Goal: Navigation & Orientation: Understand site structure

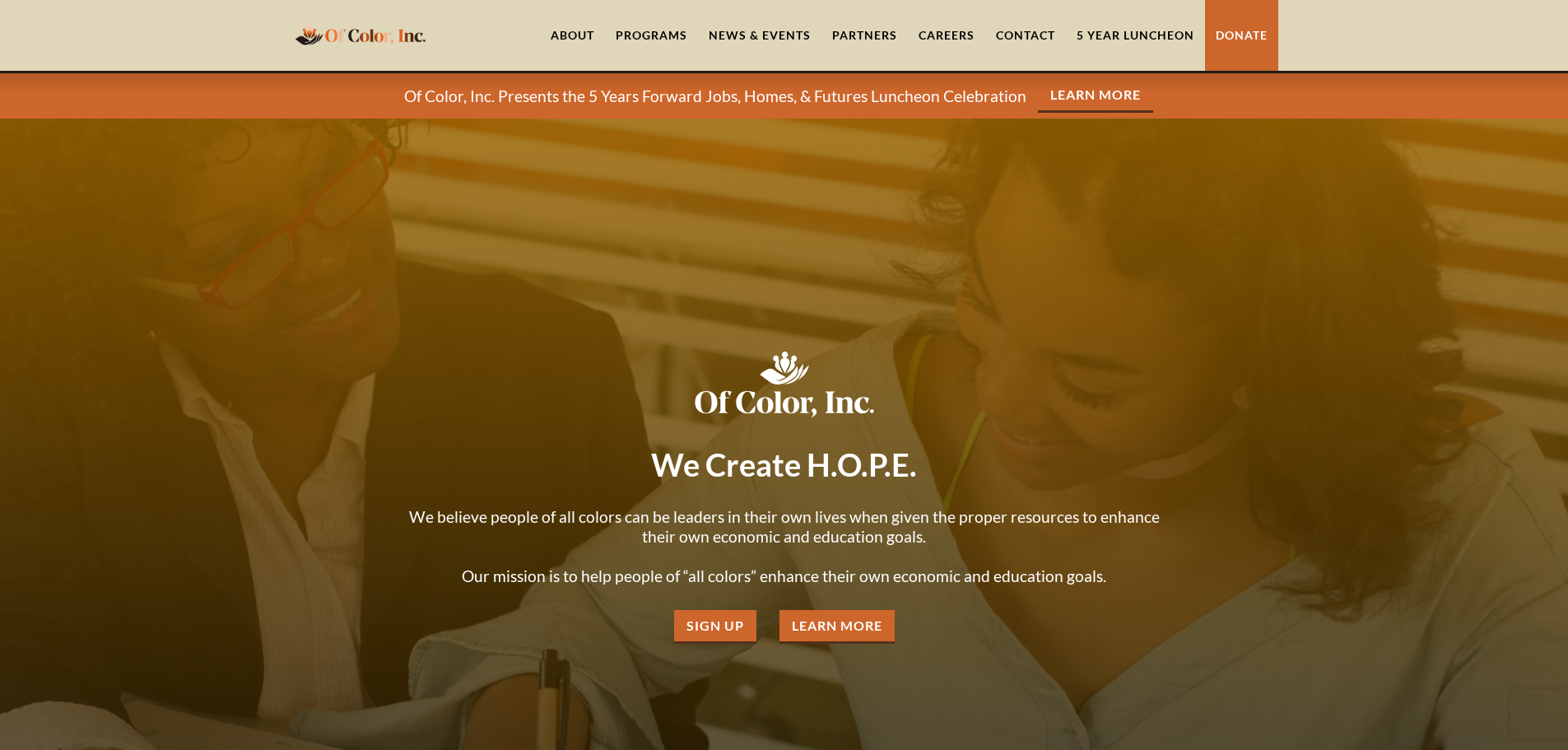
click at [932, 30] on link "Careers" at bounding box center [946, 35] width 77 height 71
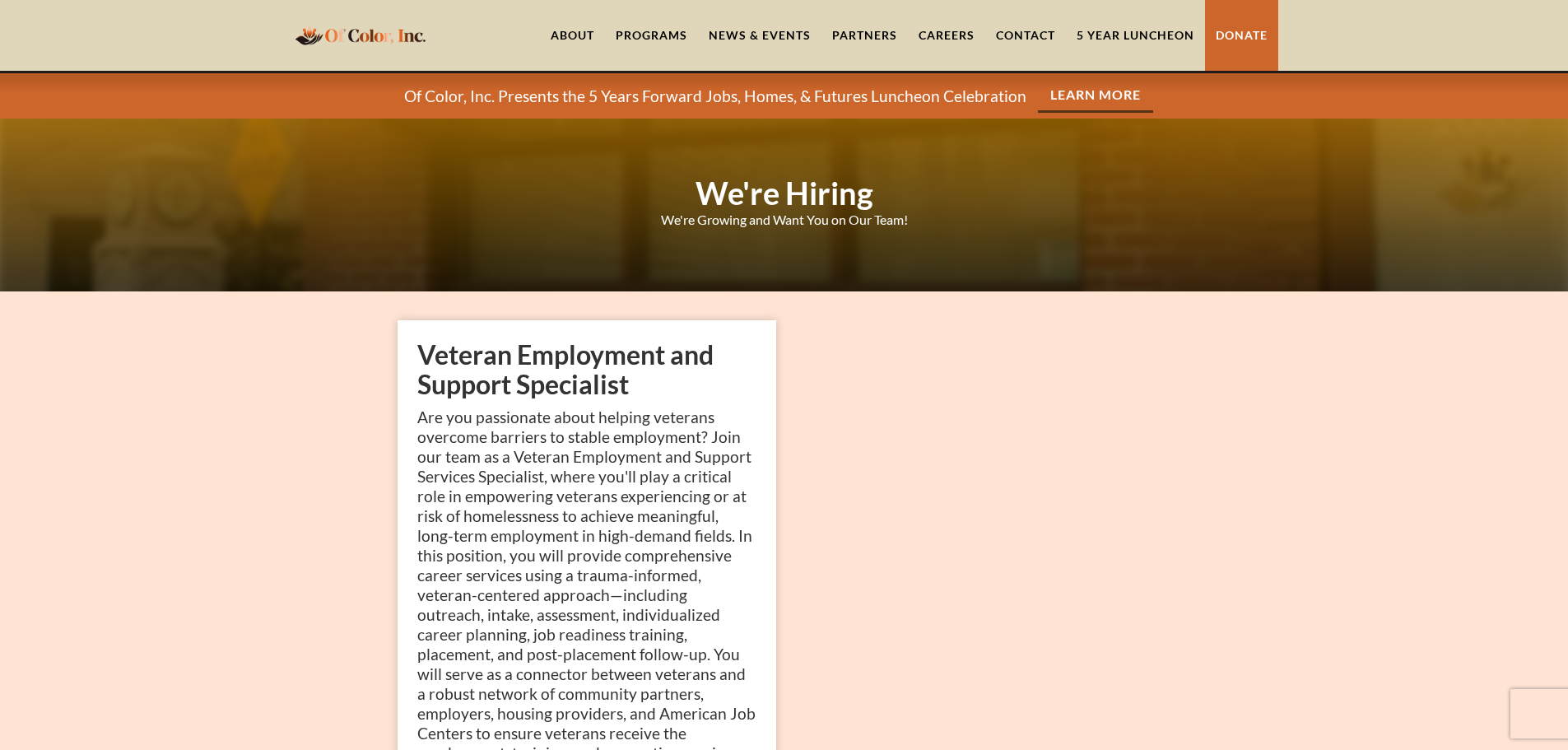
click at [635, 43] on div "Programs" at bounding box center [651, 35] width 93 height 71
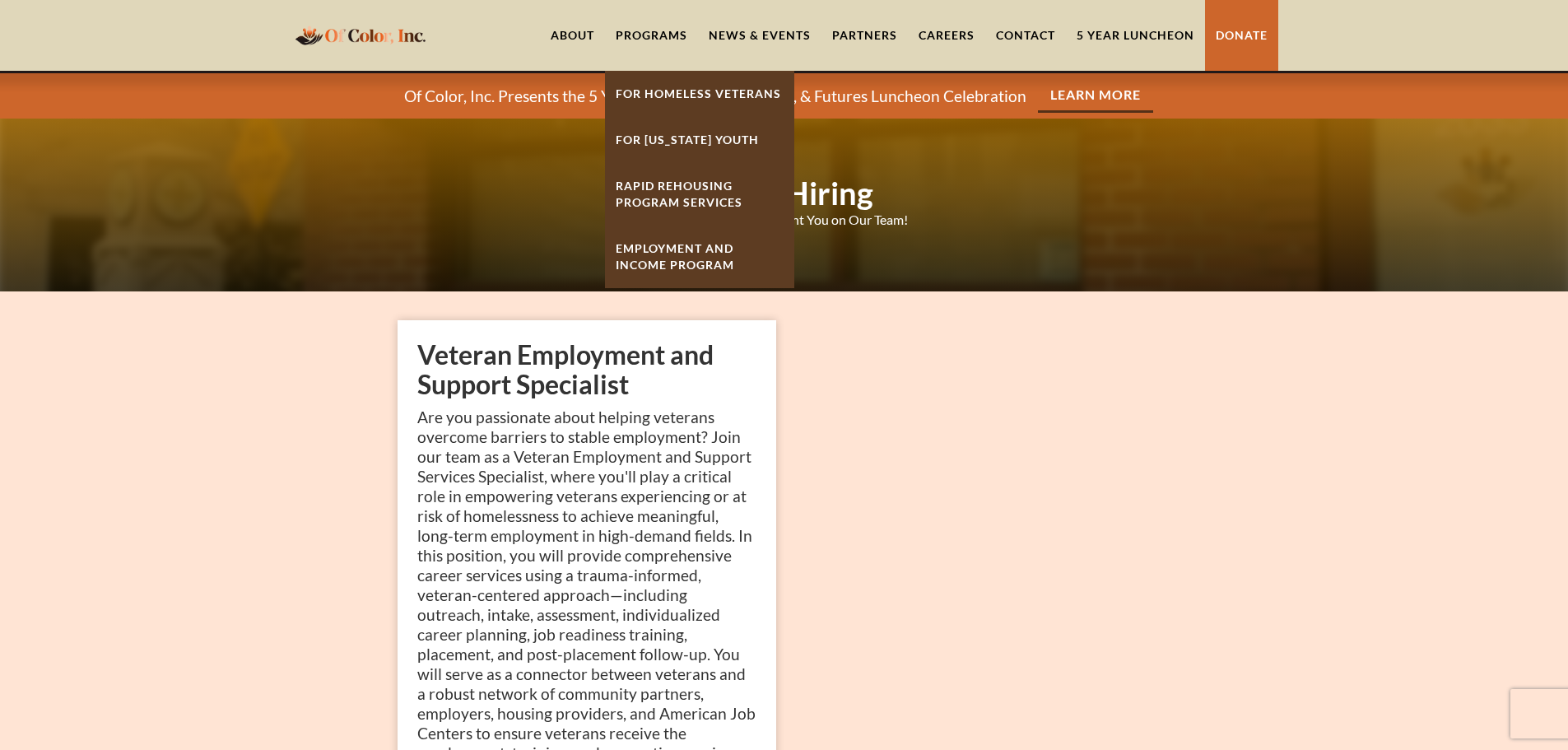
click at [646, 196] on strong "Rapid ReHousing Program Services" at bounding box center [679, 194] width 127 height 30
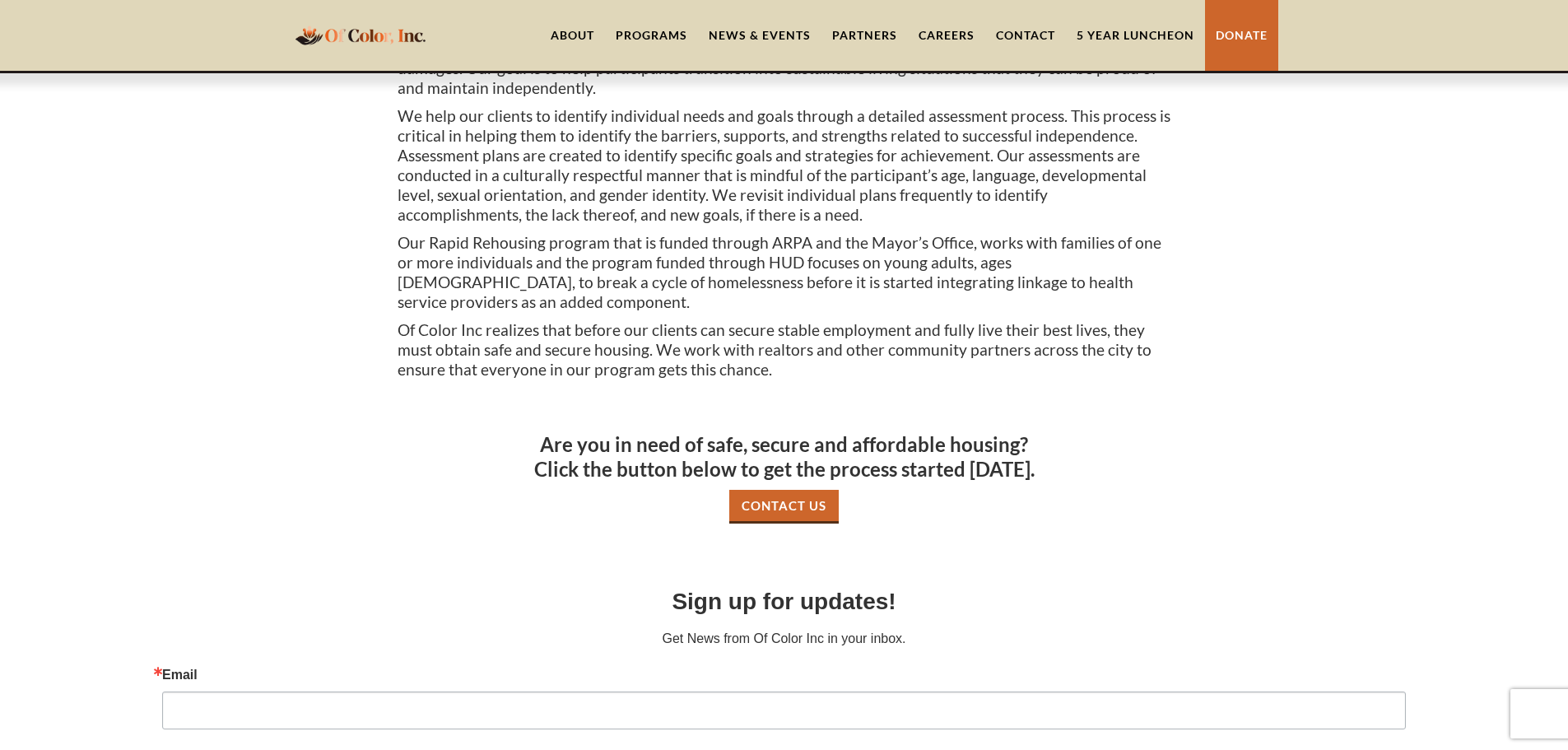
scroll to position [625, 0]
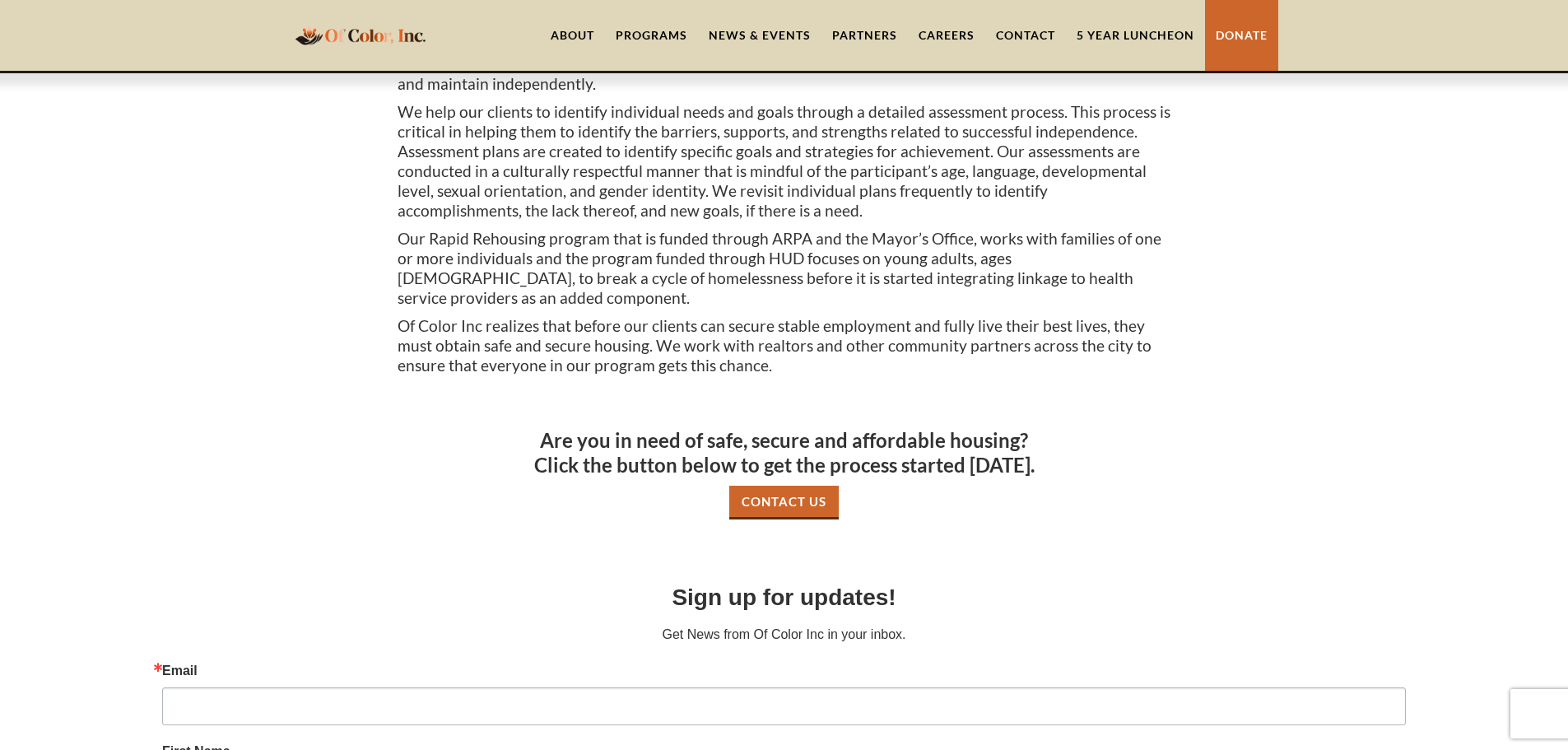
click at [949, 53] on link "Careers" at bounding box center [946, 35] width 77 height 71
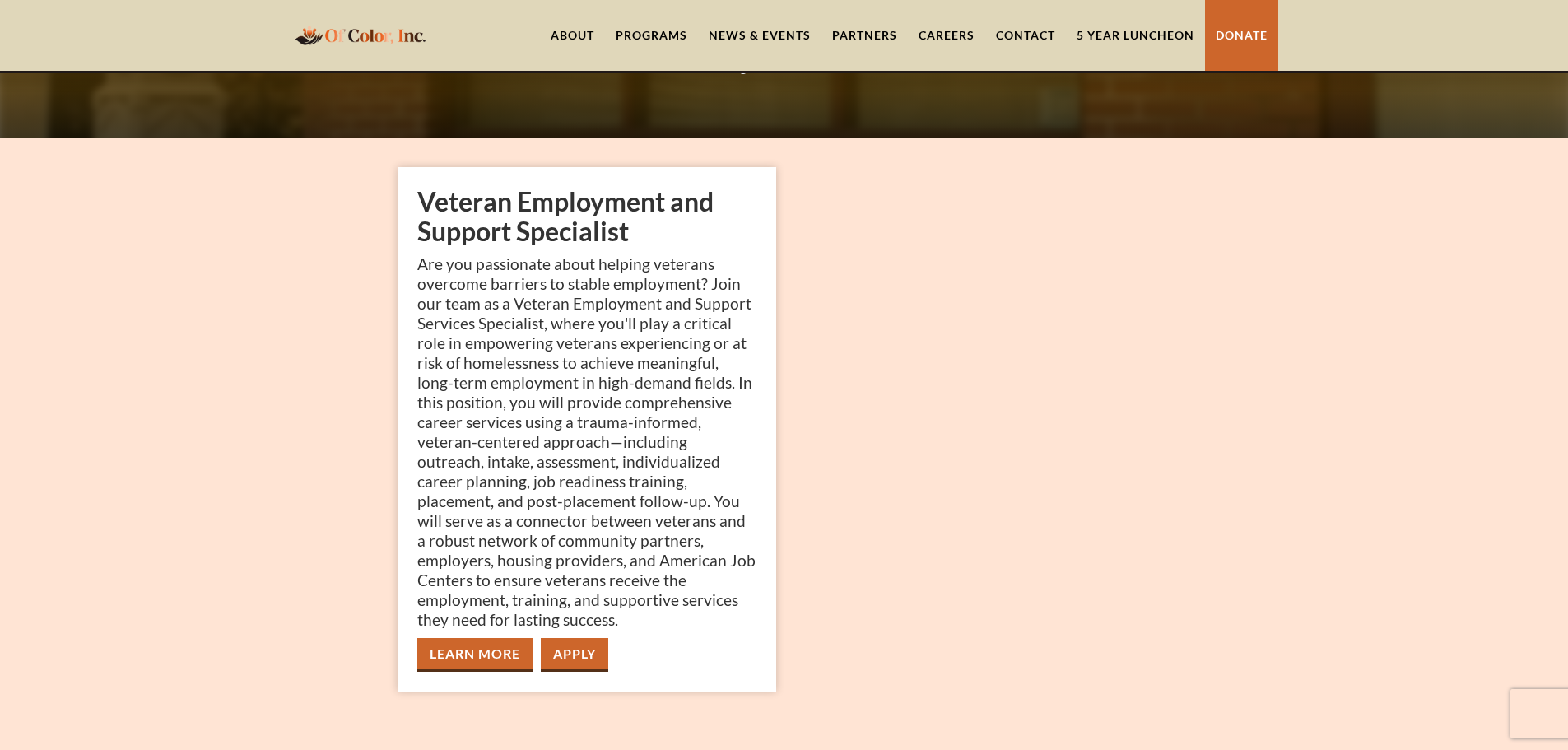
scroll to position [139, 0]
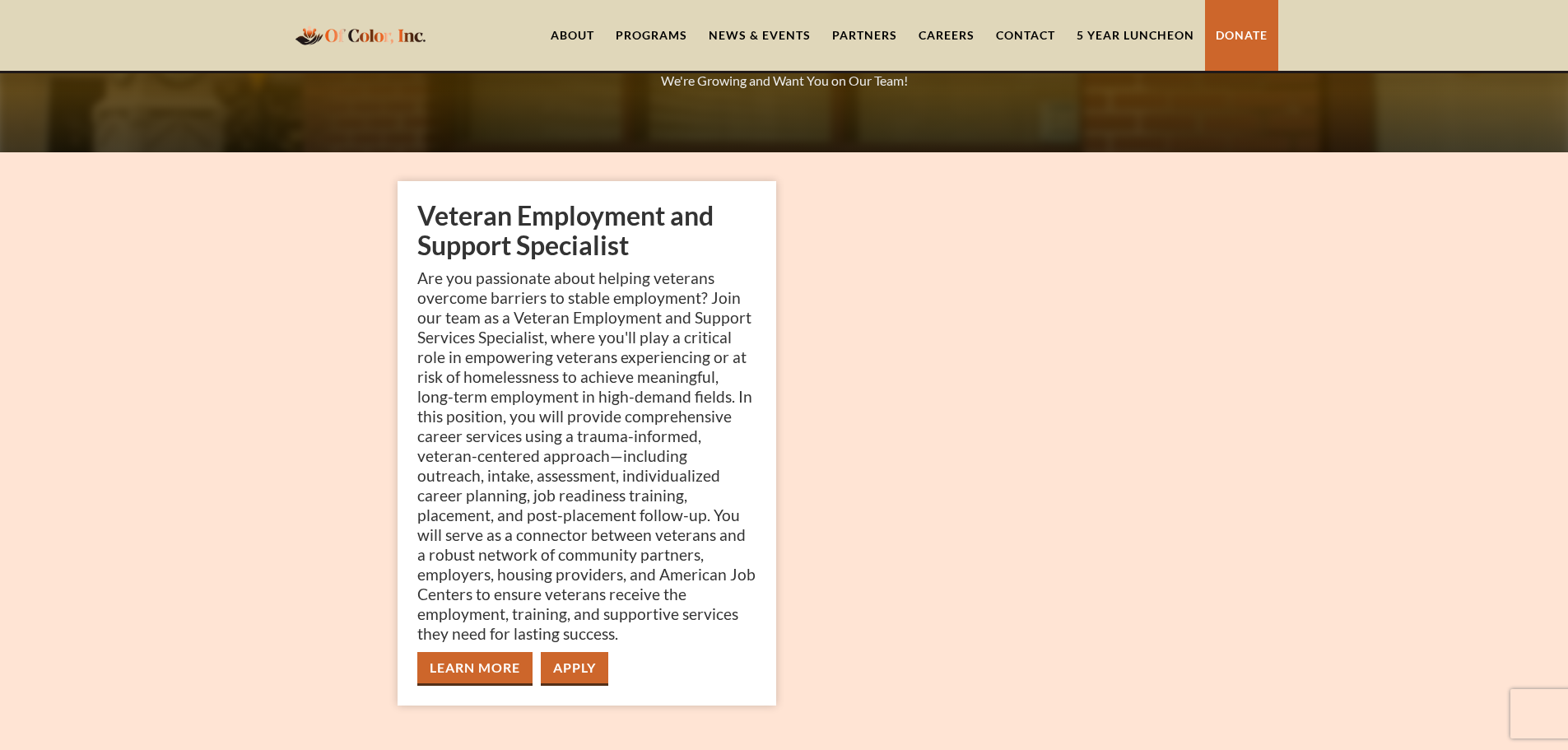
click at [858, 49] on link "Partners" at bounding box center [864, 35] width 86 height 71
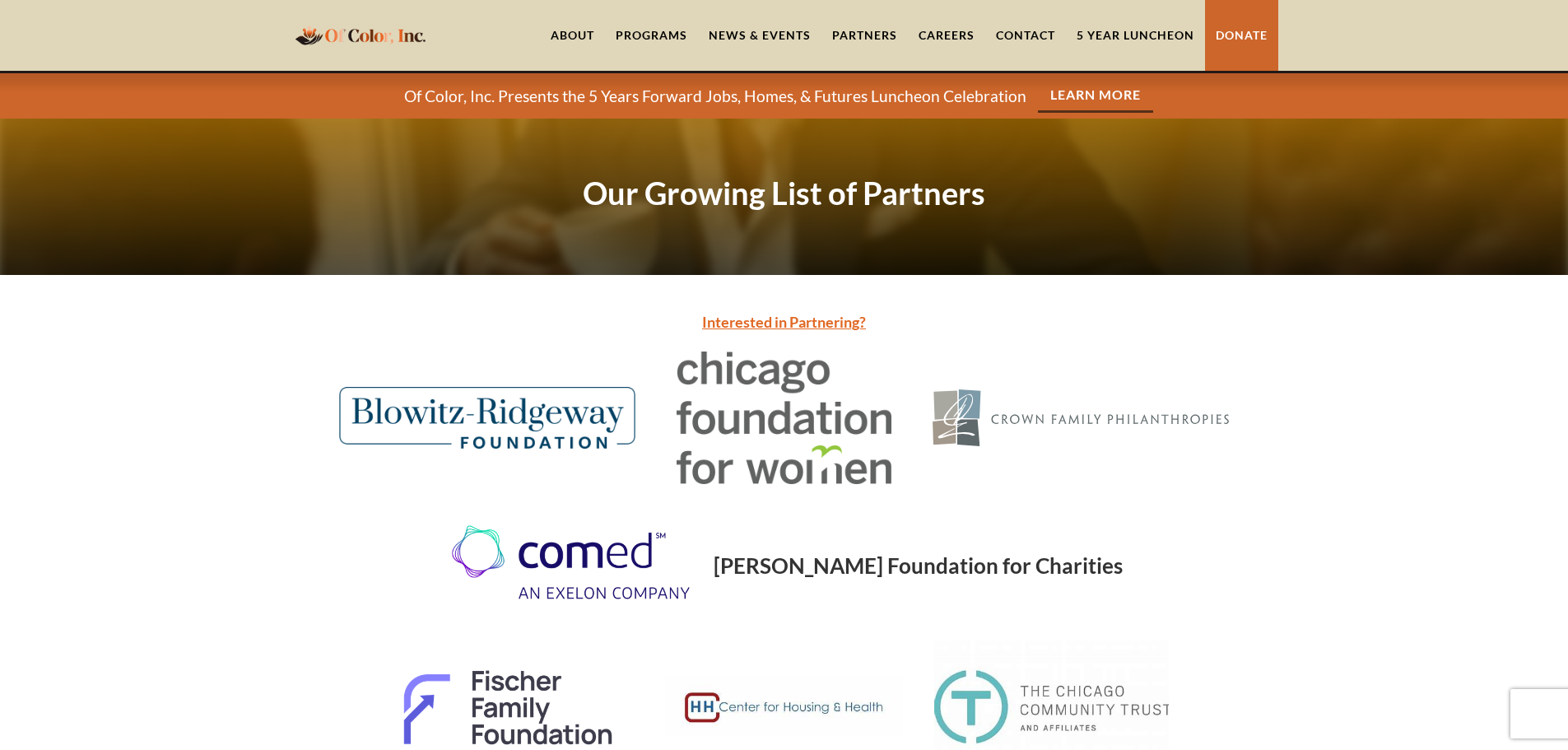
click at [381, 55] on link "home" at bounding box center [361, 35] width 140 height 39
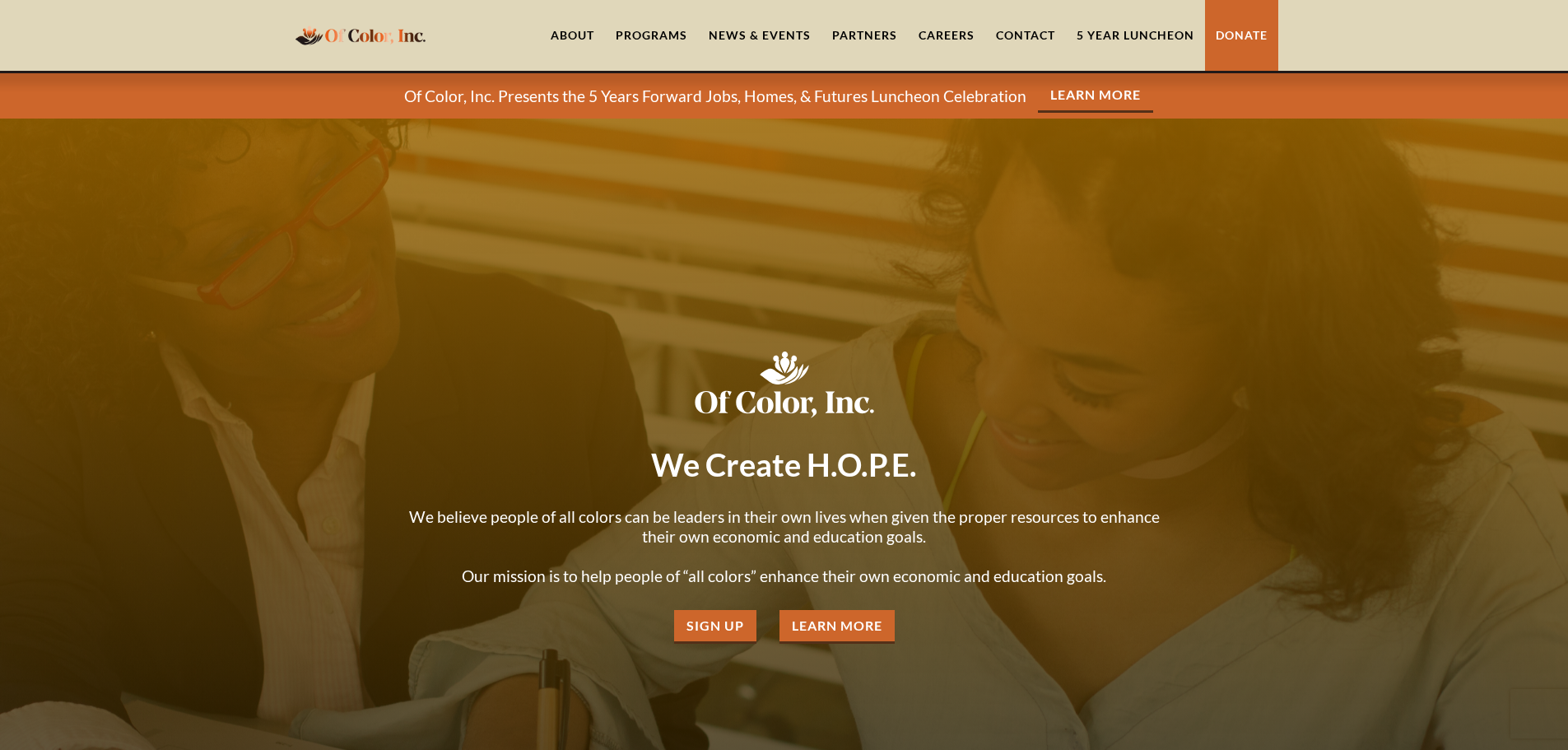
click at [1027, 48] on link "Contact" at bounding box center [1025, 35] width 80 height 71
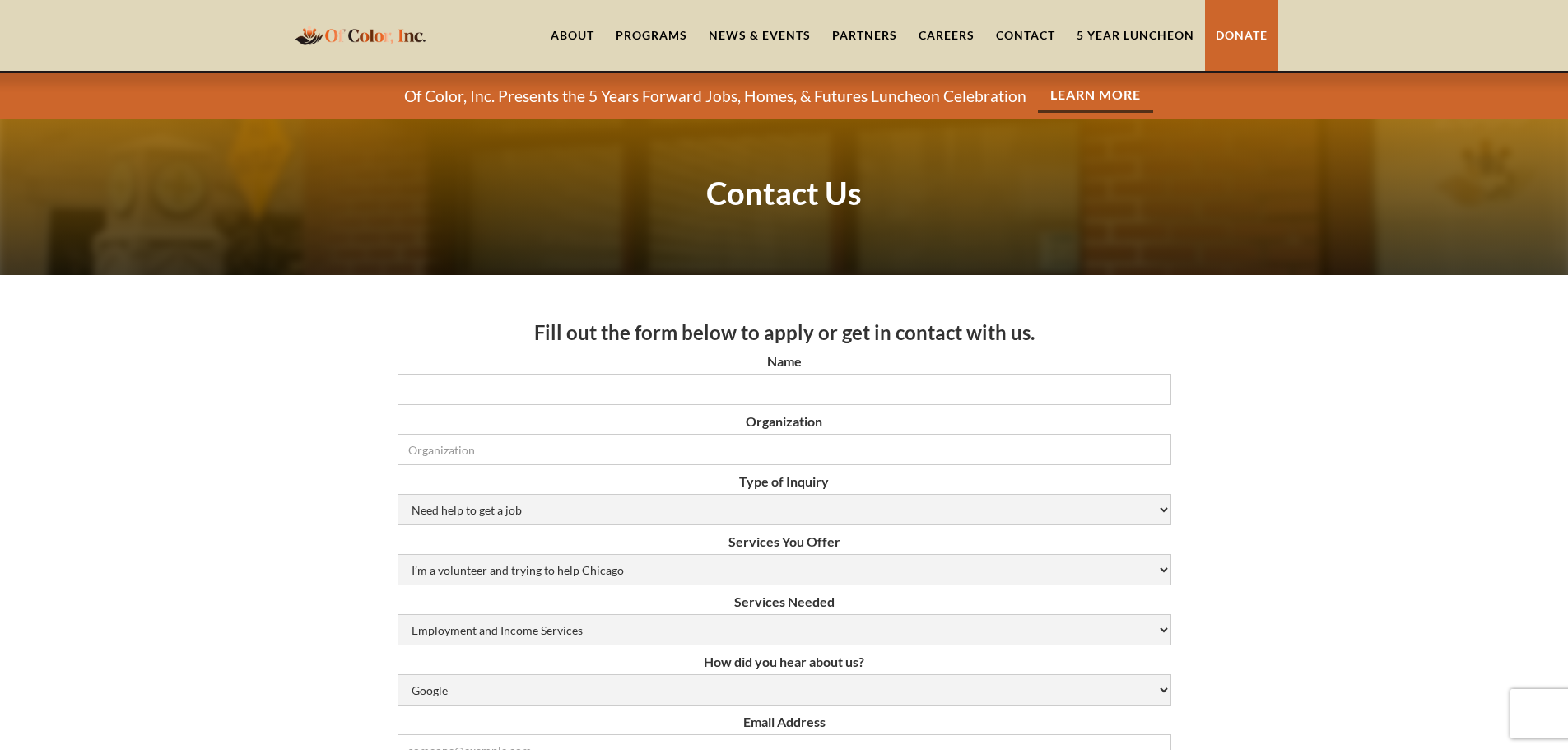
click at [859, 50] on link "Partners" at bounding box center [864, 35] width 86 height 71
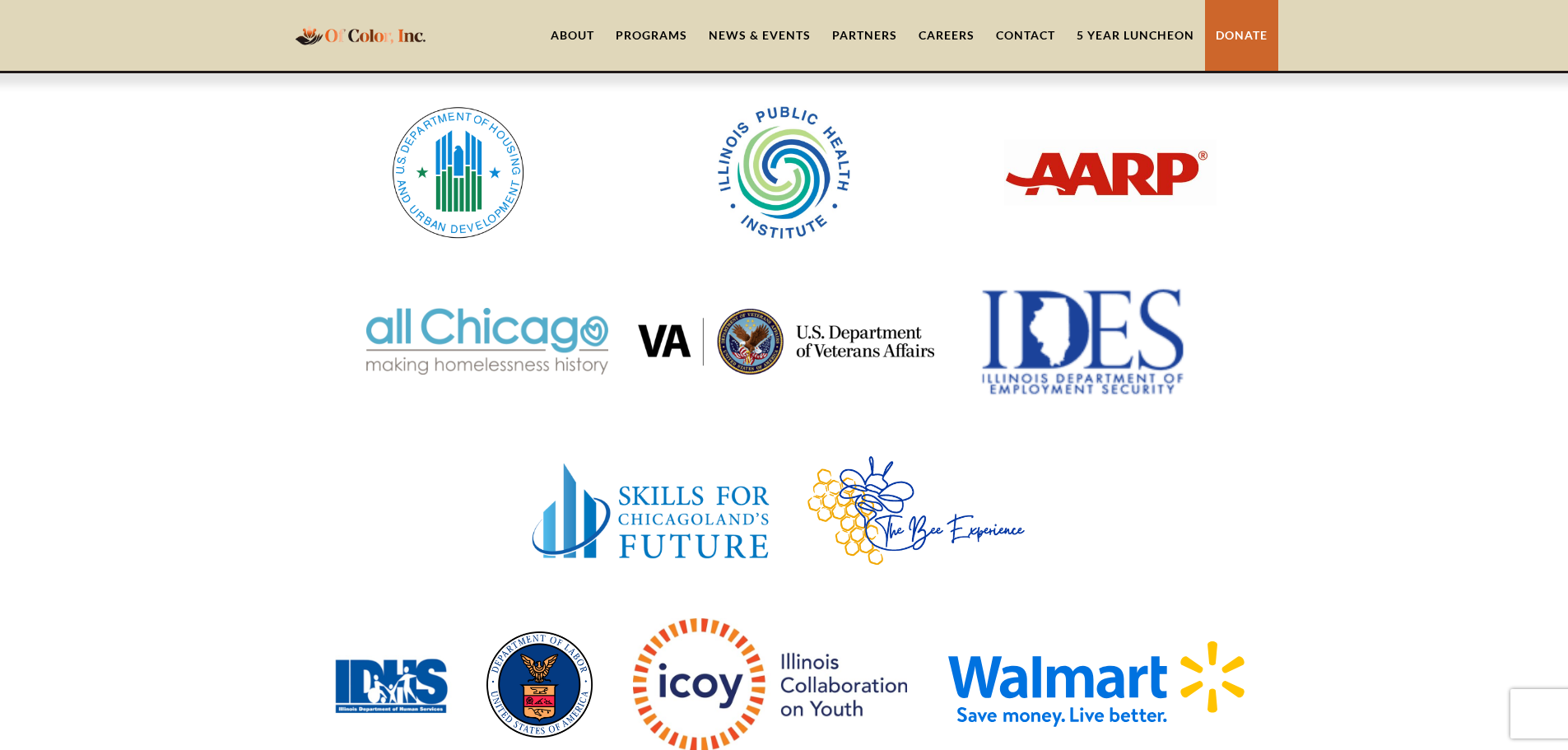
scroll to position [706, 0]
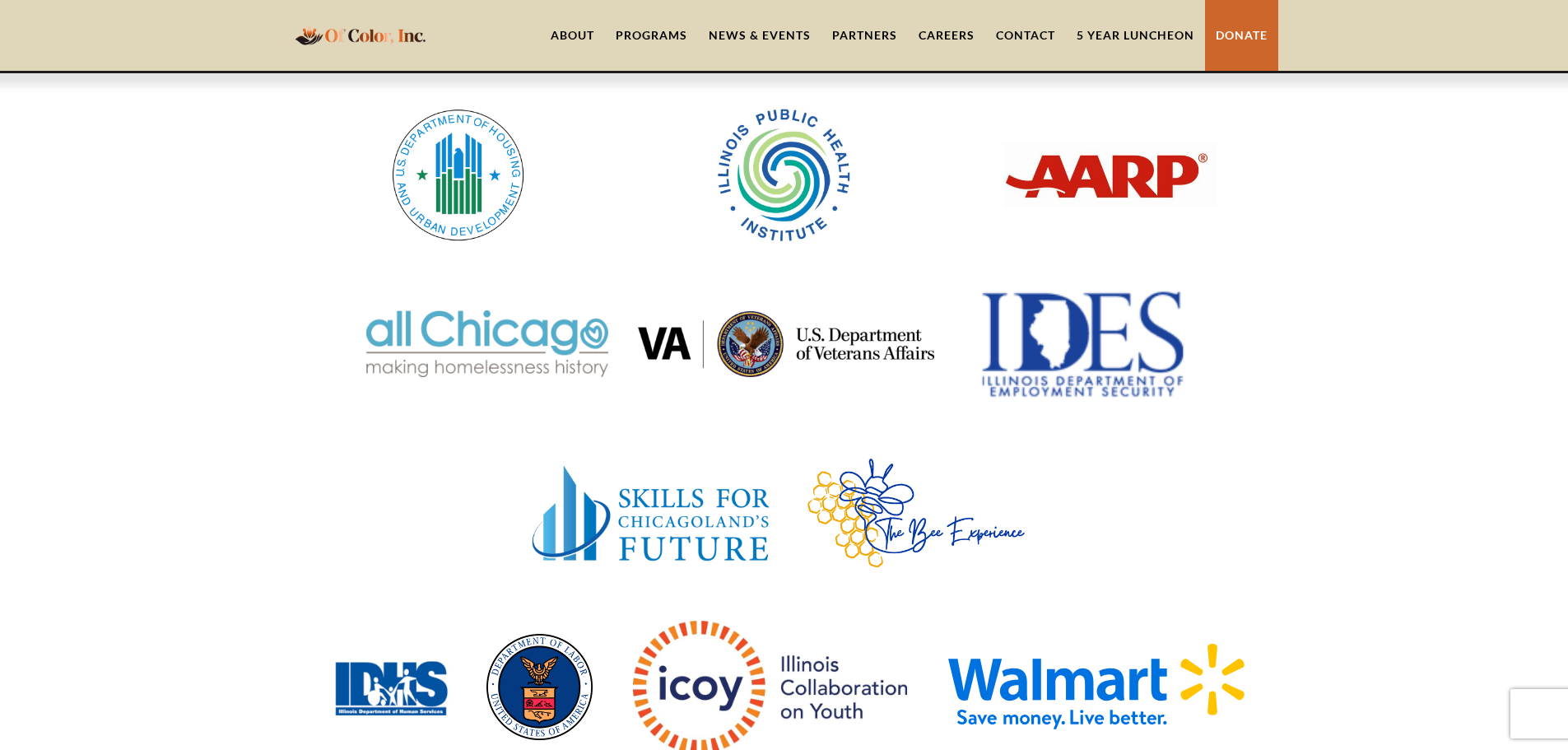
click at [1028, 42] on link "Contact" at bounding box center [1025, 35] width 80 height 71
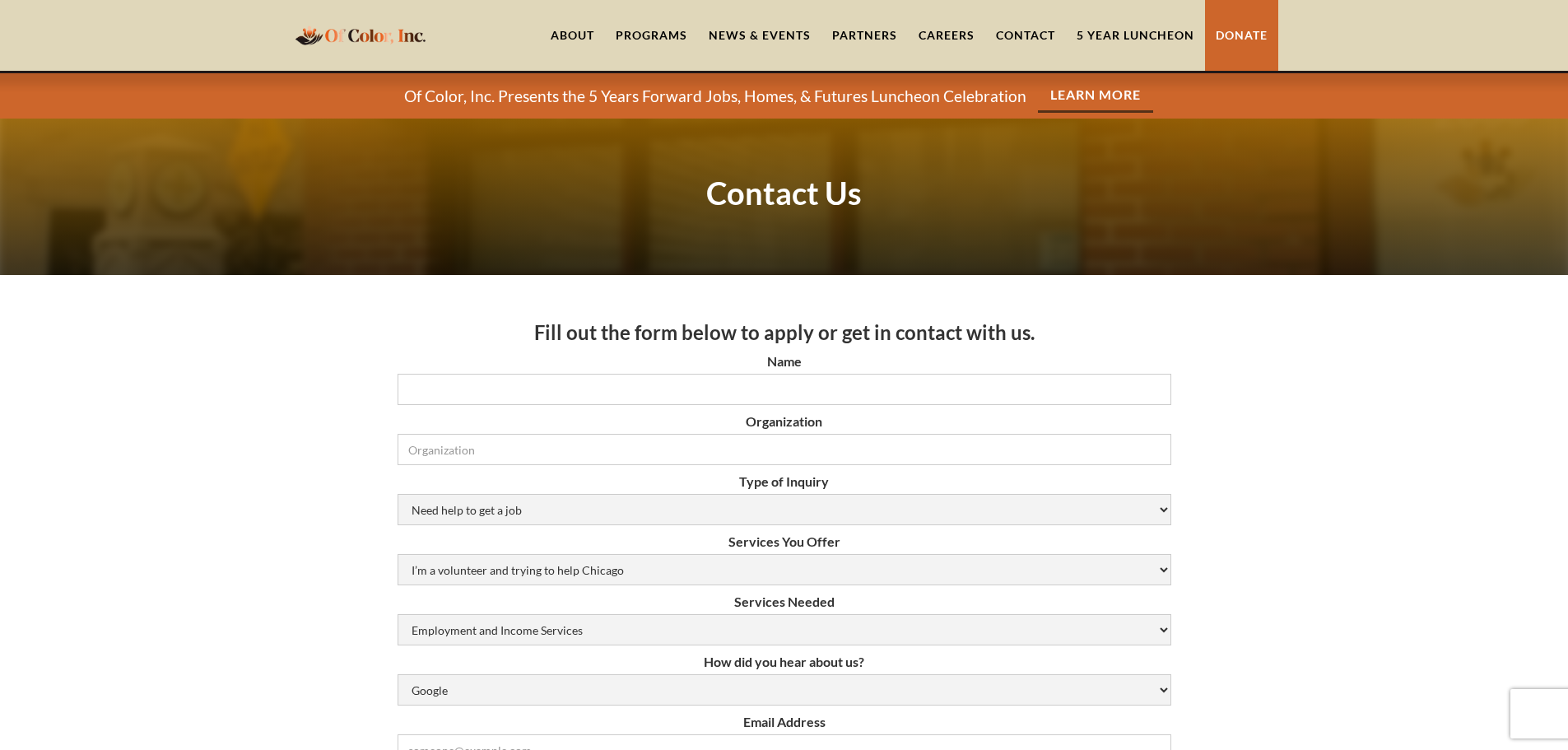
click at [749, 41] on link "News & Events" at bounding box center [759, 35] width 124 height 71
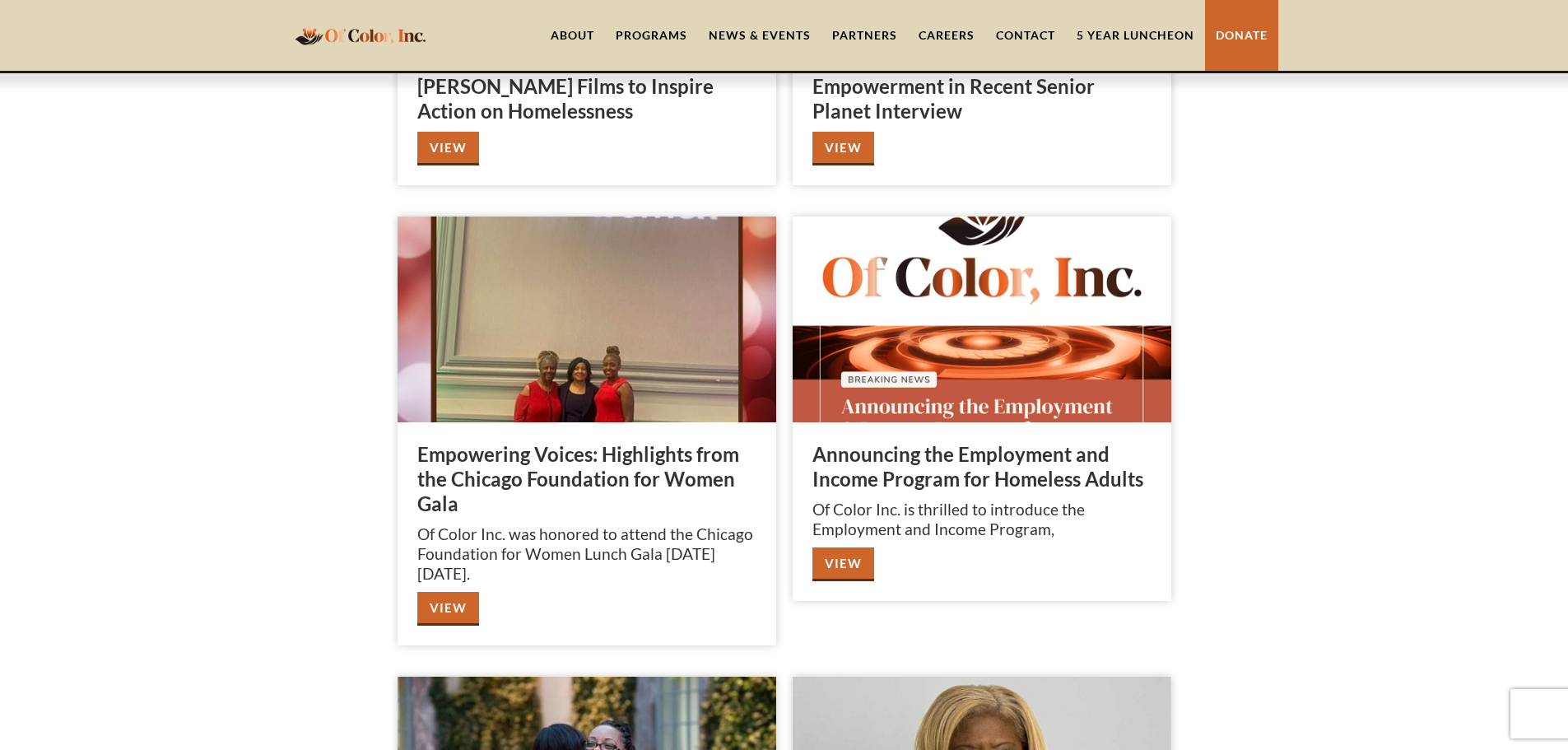
scroll to position [874, 0]
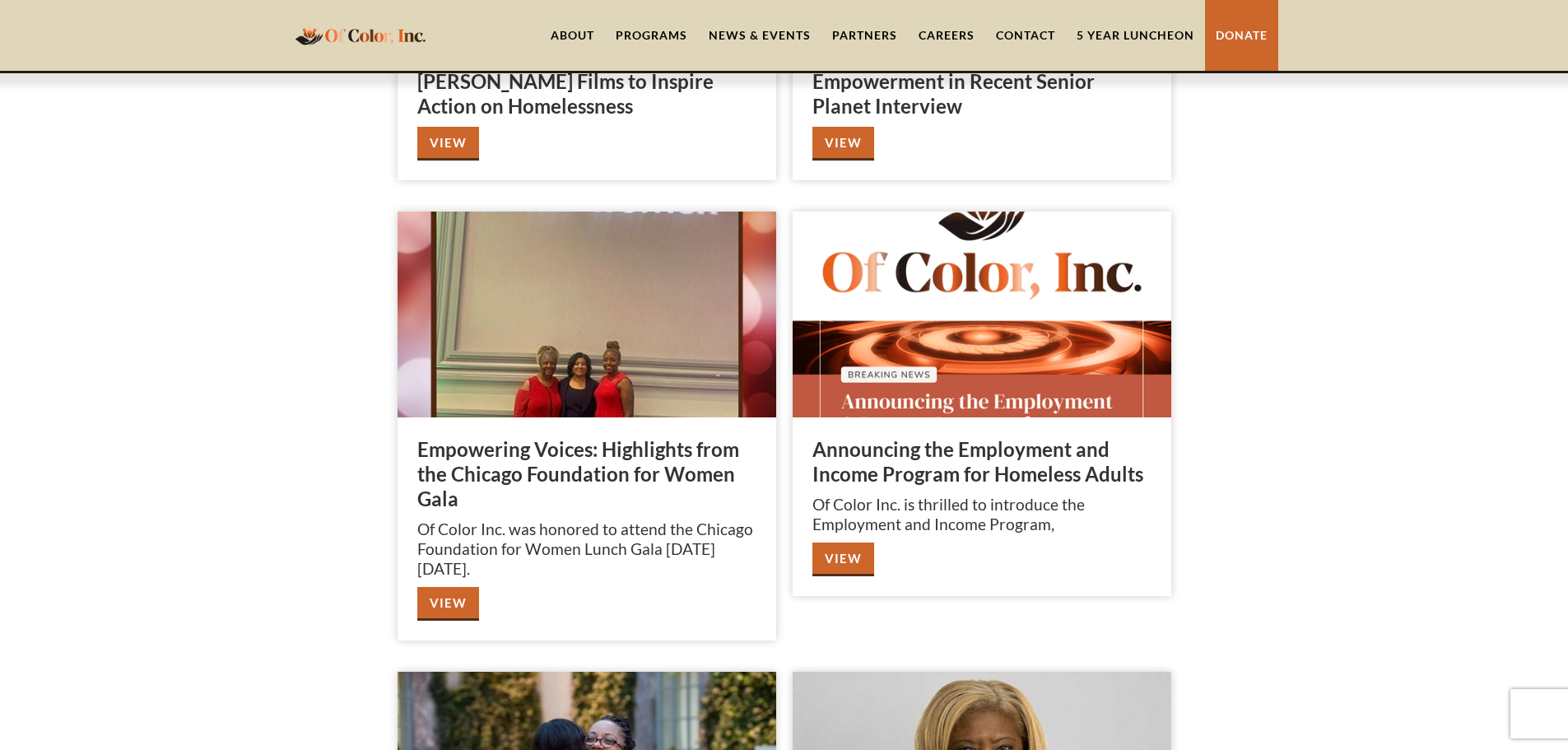
click at [840, 554] on link "View" at bounding box center [843, 559] width 61 height 34
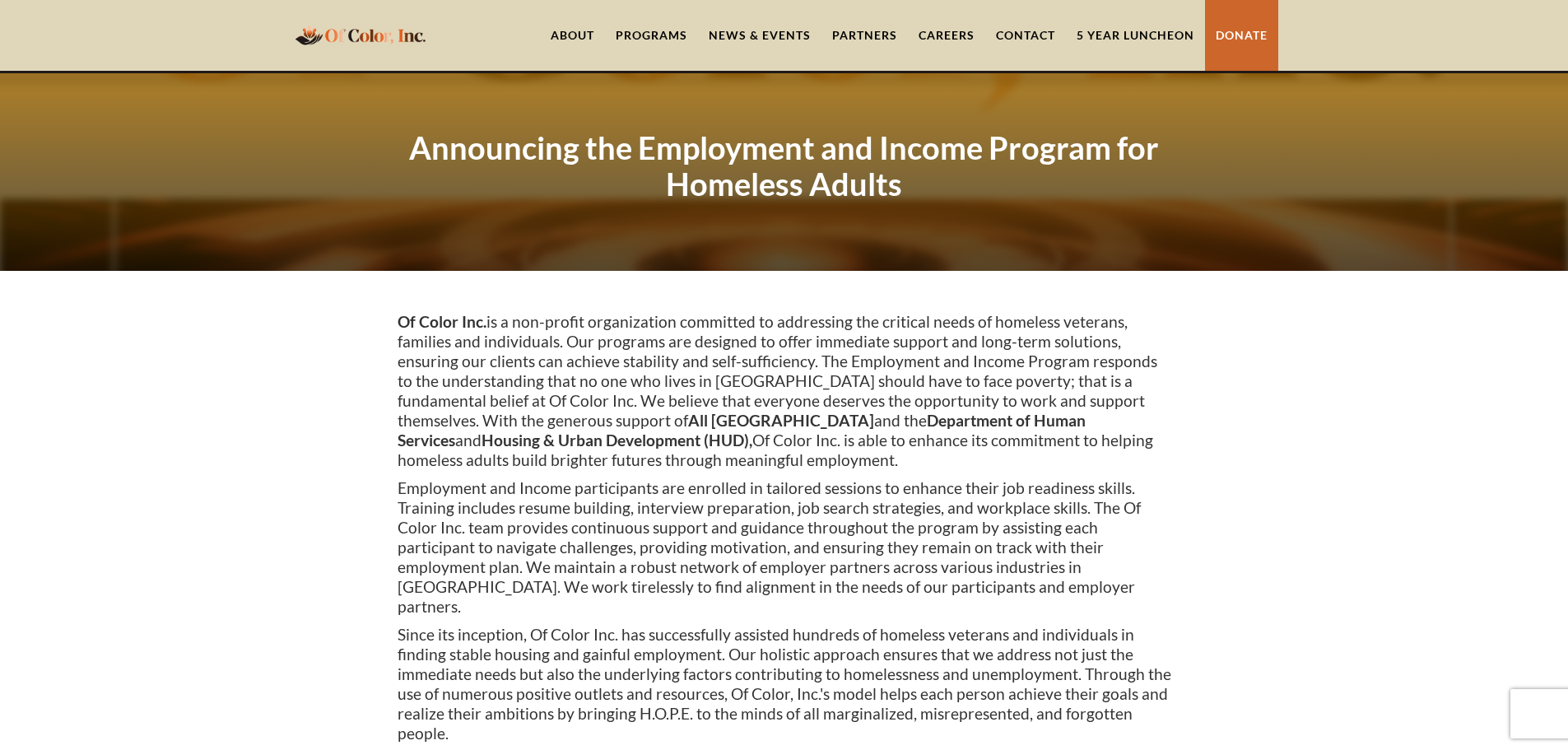
click at [576, 54] on link "About" at bounding box center [572, 35] width 65 height 71
